Goal: Transaction & Acquisition: Download file/media

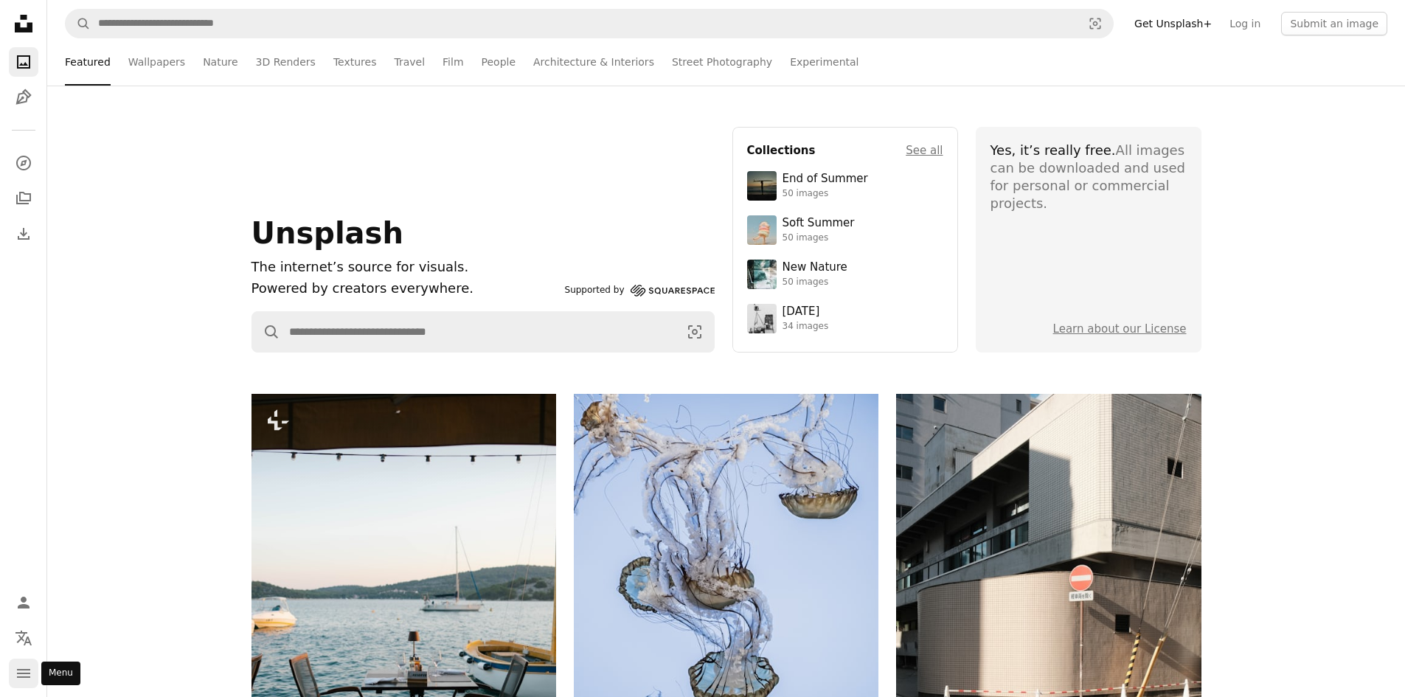
click at [31, 669] on icon "navigation menu" at bounding box center [24, 673] width 18 height 18
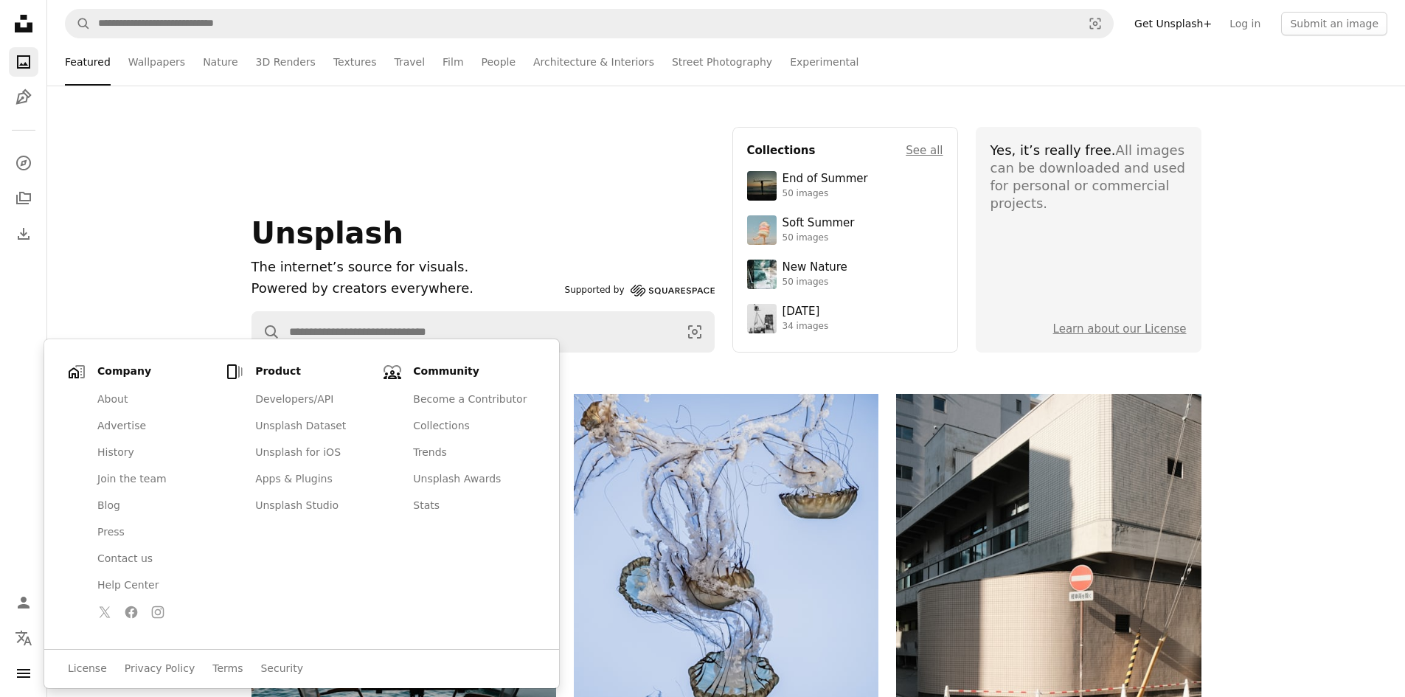
click at [204, 198] on div "Unsplash The internet’s source for visuals. Powered by creators everywhere. Sup…" at bounding box center [725, 240] width 1357 height 226
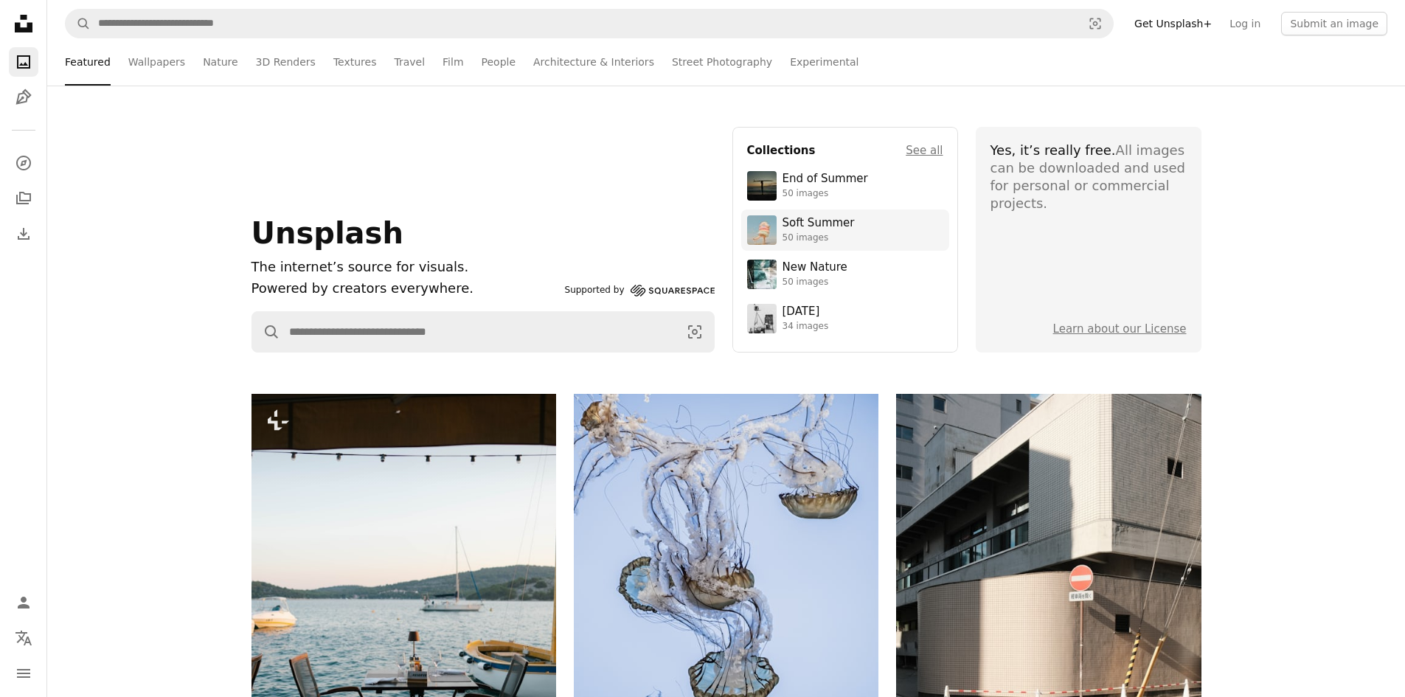
click at [834, 224] on div "Soft Summer" at bounding box center [818, 223] width 72 height 15
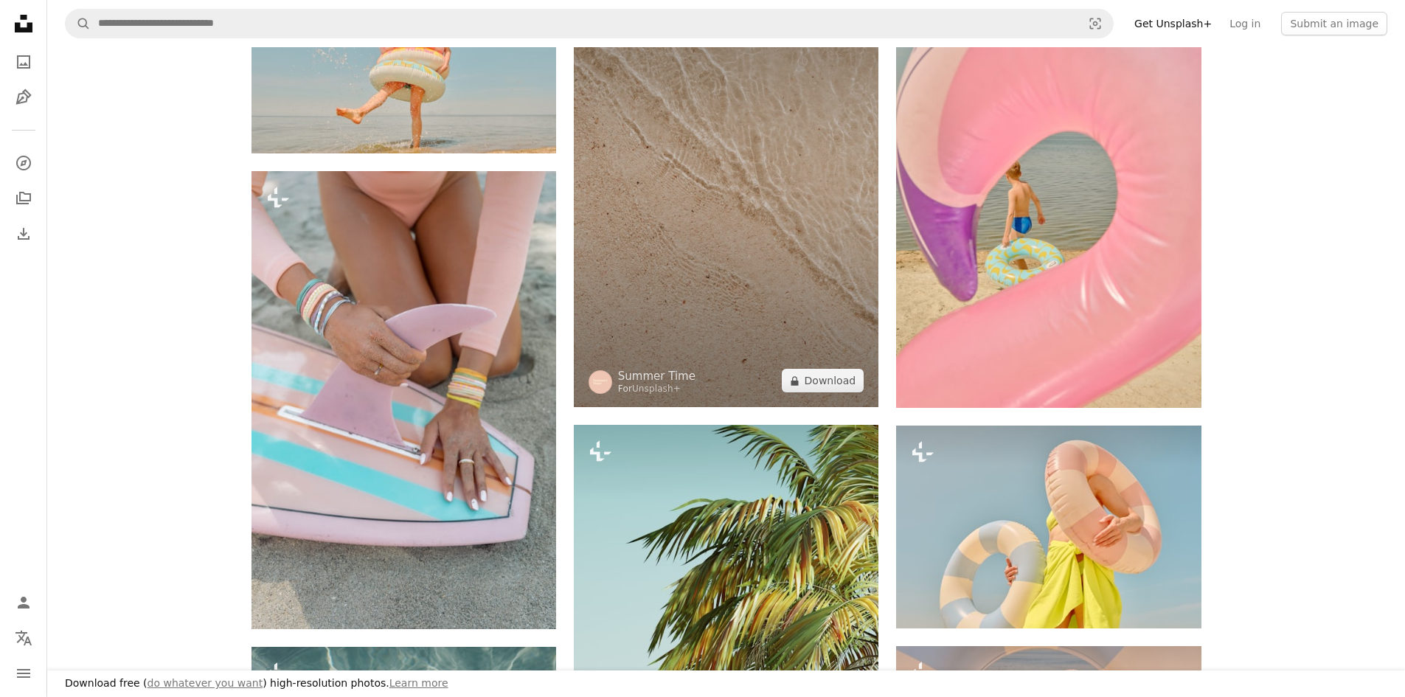
scroll to position [307, 0]
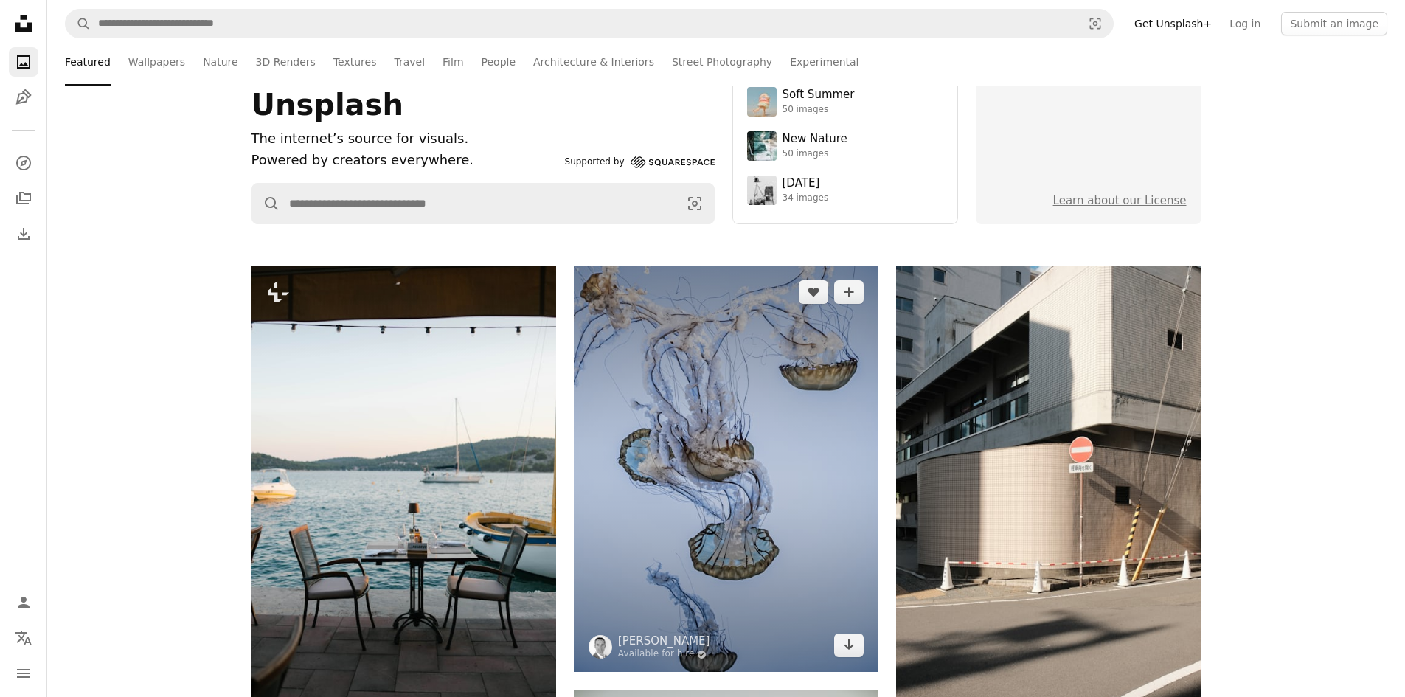
scroll to position [159, 0]
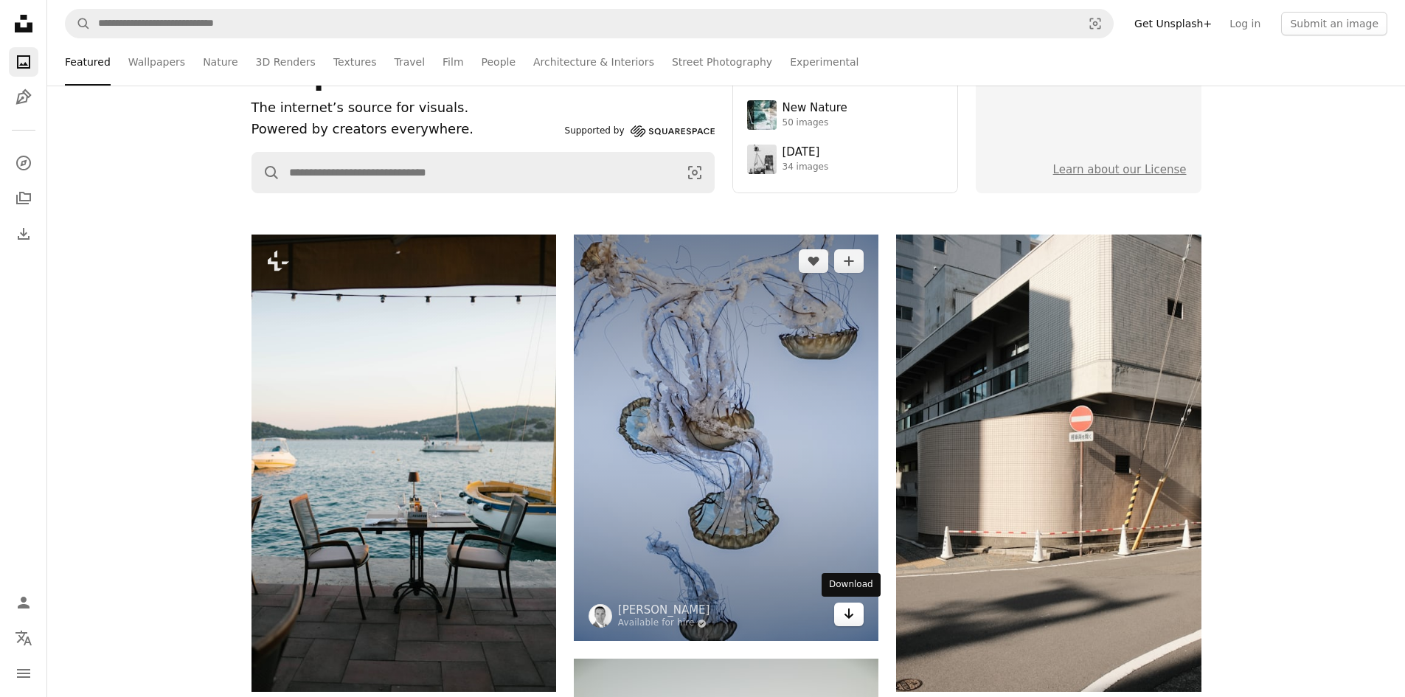
click at [854, 616] on icon "Arrow pointing down" at bounding box center [849, 614] width 12 height 18
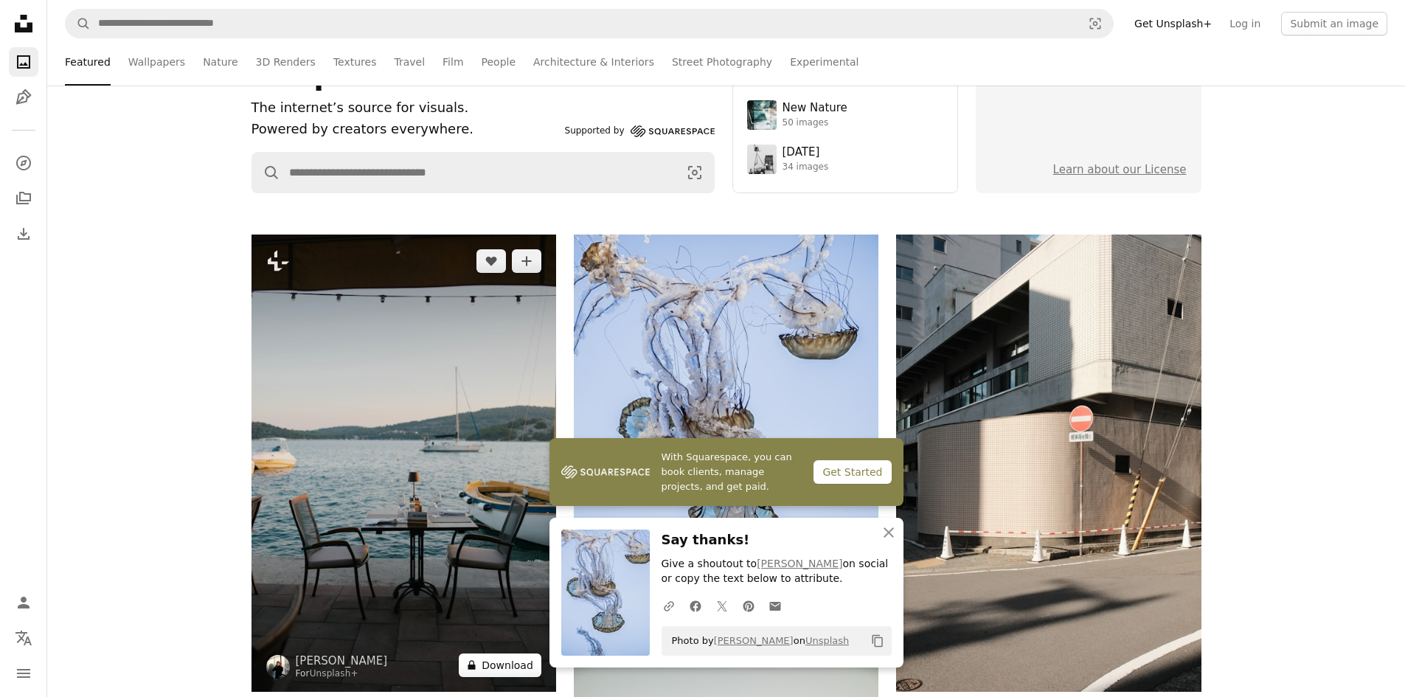
click at [513, 667] on button "A lock Download" at bounding box center [500, 665] width 83 height 24
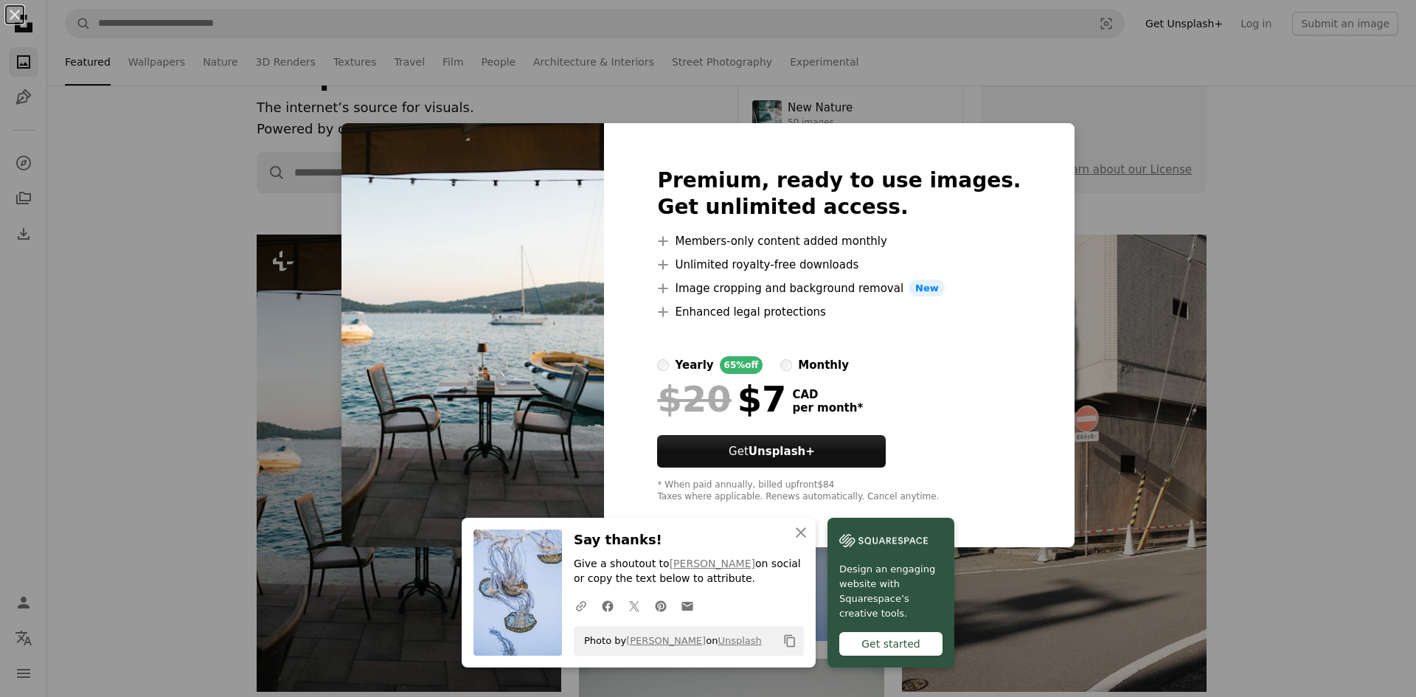
click at [145, 432] on div "An X shape An X shape Close Say thanks! Give a shoutout to [PERSON_NAME] on soc…" at bounding box center [708, 348] width 1416 height 697
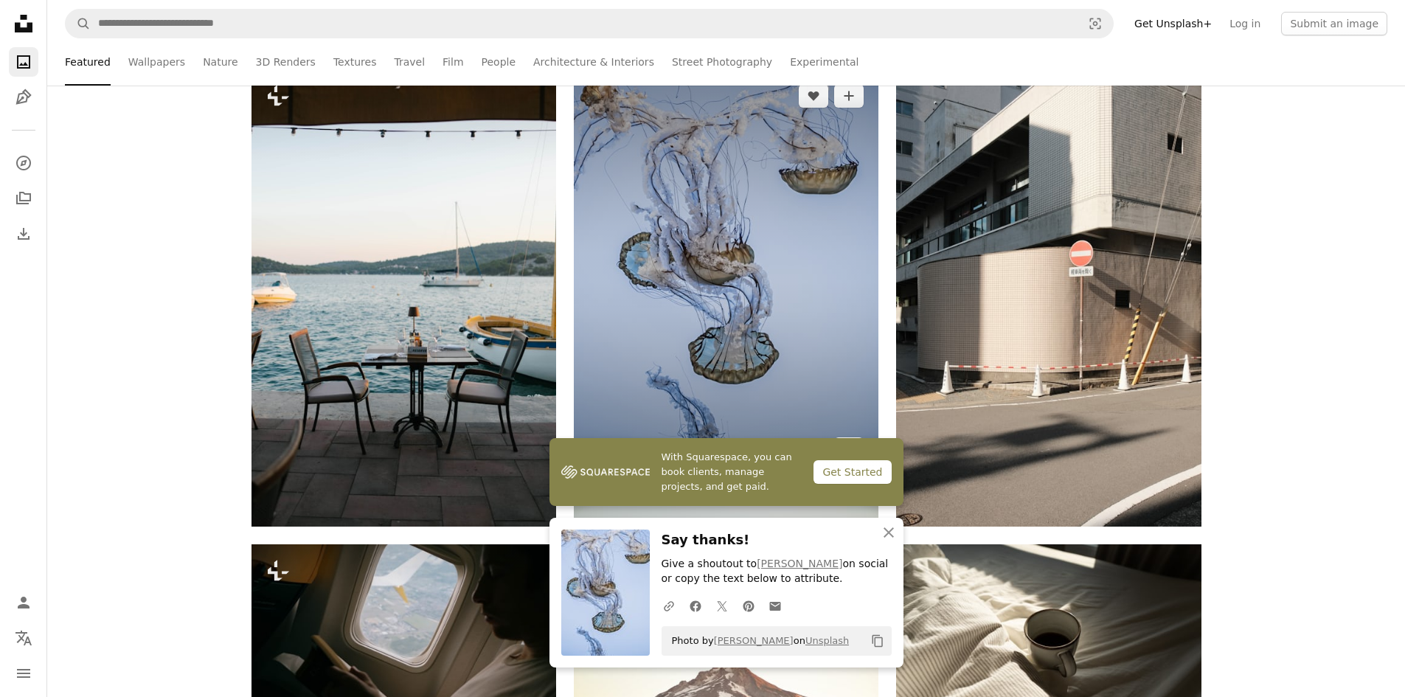
scroll to position [329, 0]
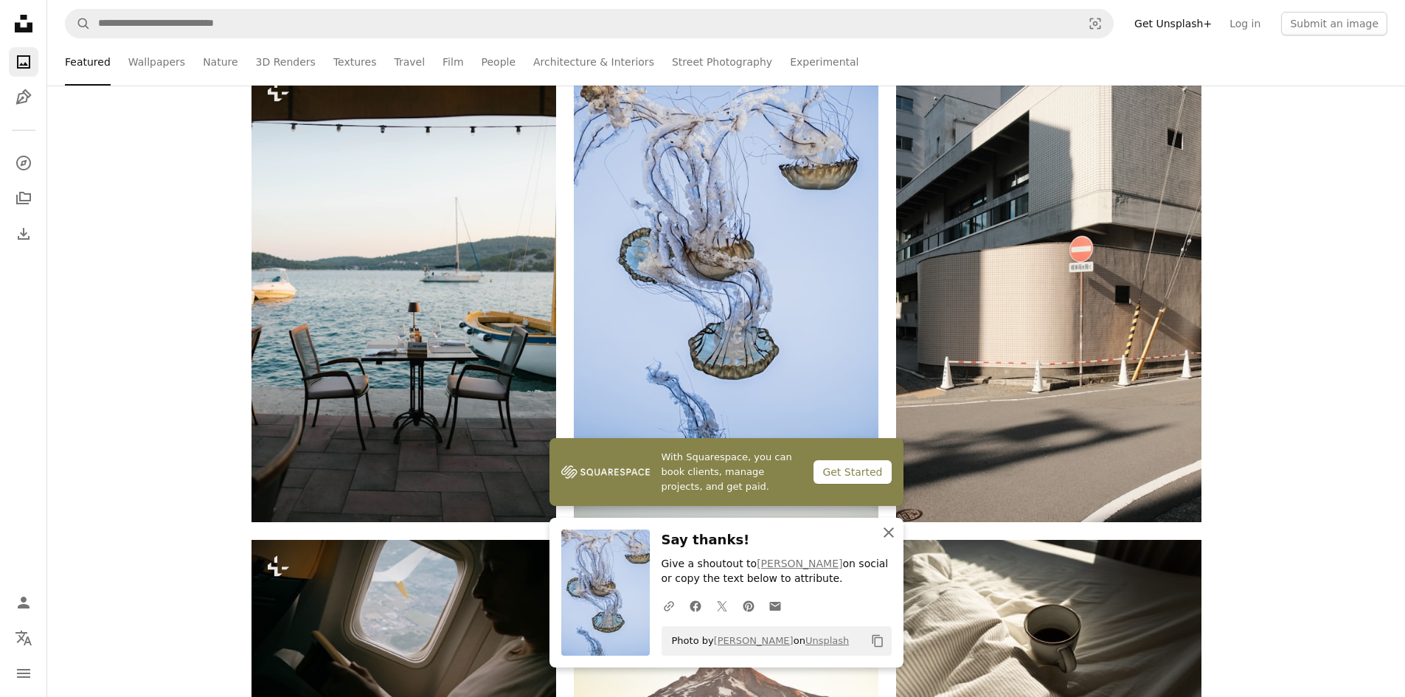
click at [886, 529] on icon "button" at bounding box center [888, 532] width 10 height 10
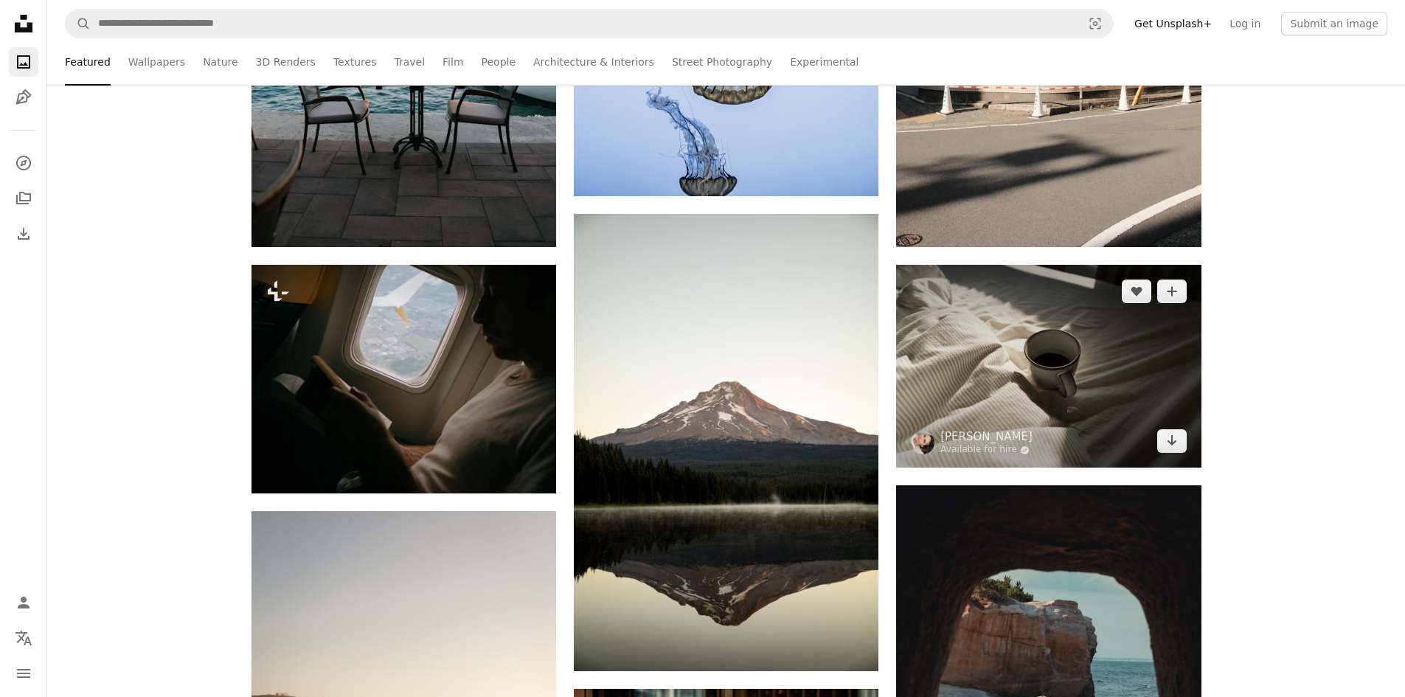
scroll to position [625, 0]
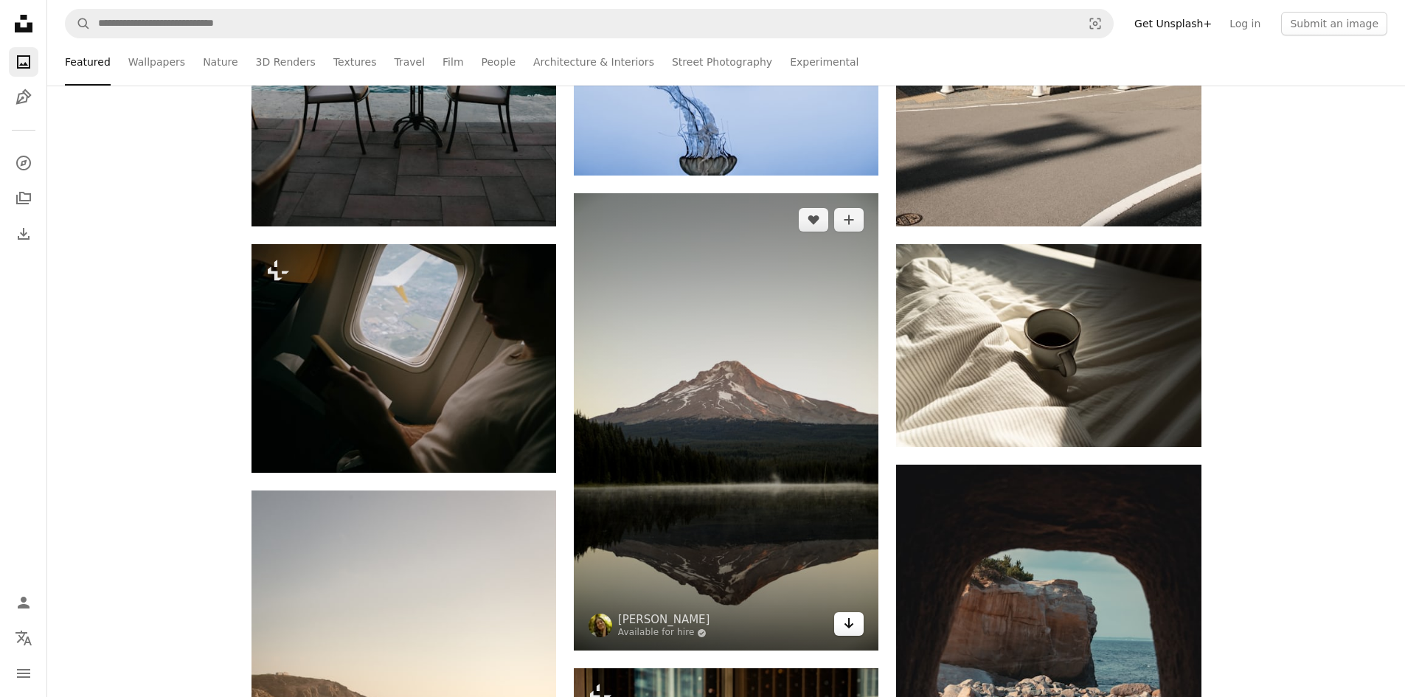
click at [846, 627] on icon "Arrow pointing down" at bounding box center [849, 623] width 12 height 18
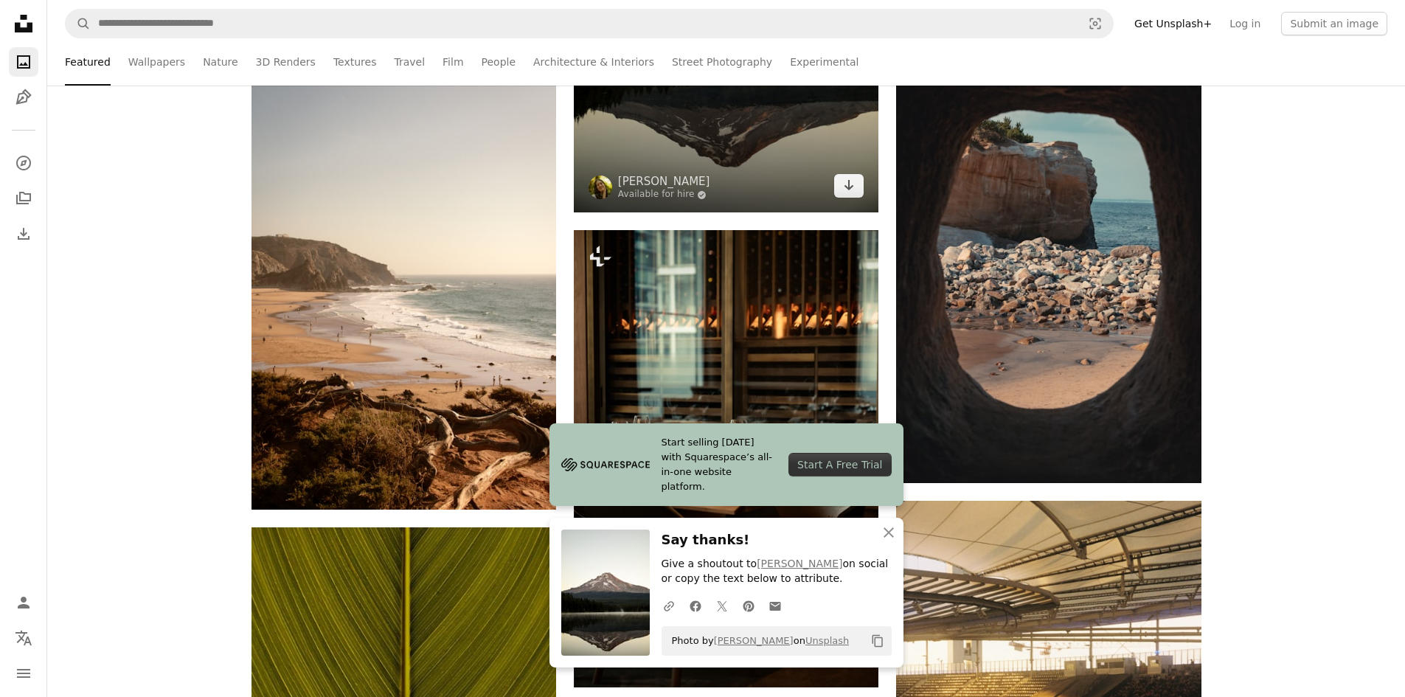
scroll to position [1080, 0]
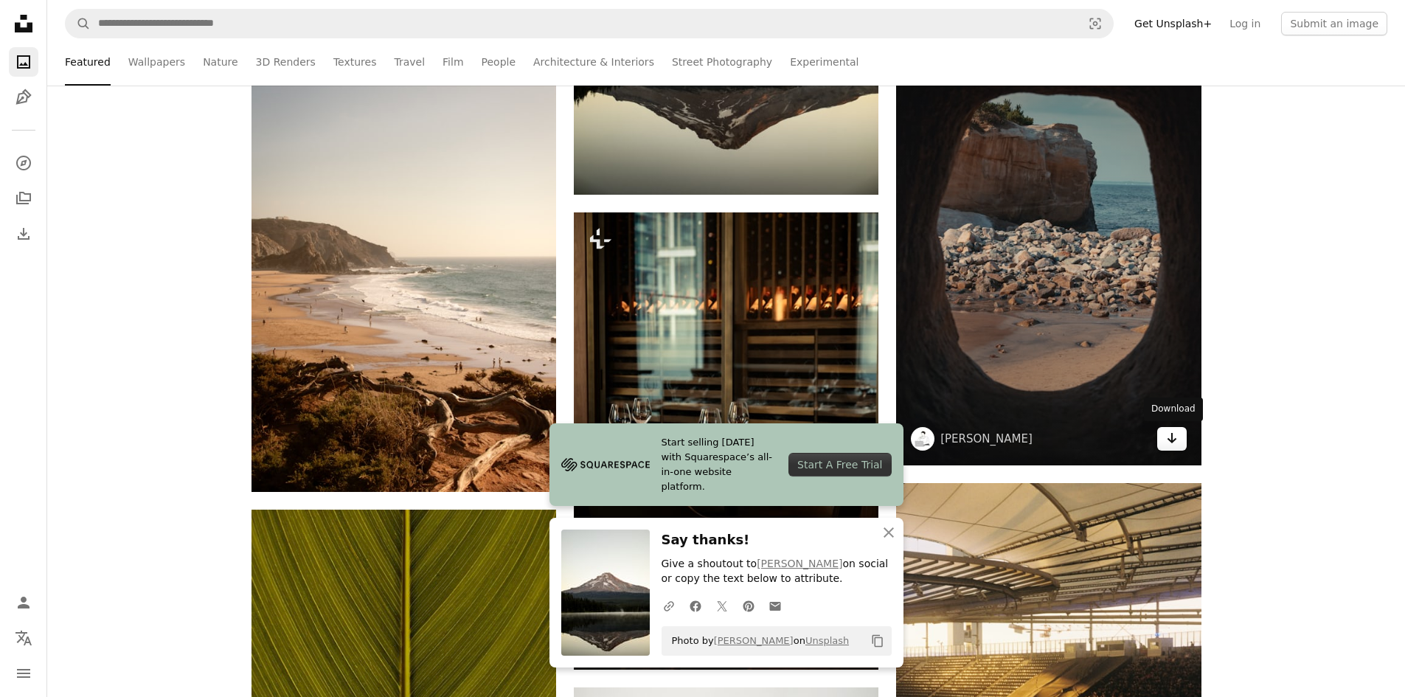
click at [1175, 441] on icon "Arrow pointing down" at bounding box center [1172, 438] width 12 height 18
